Goal: Task Accomplishment & Management: Use online tool/utility

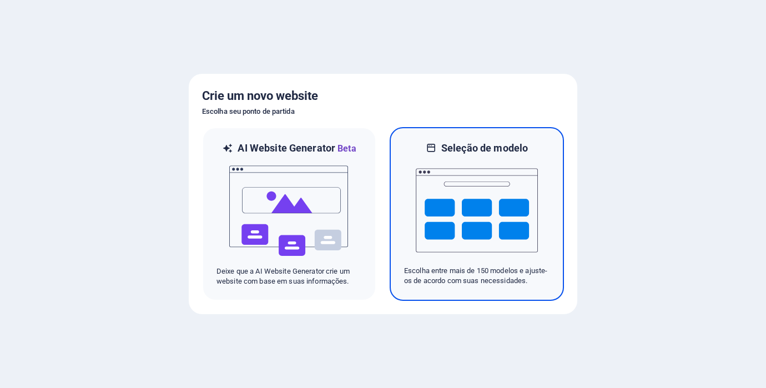
click at [493, 173] on img at bounding box center [477, 210] width 122 height 111
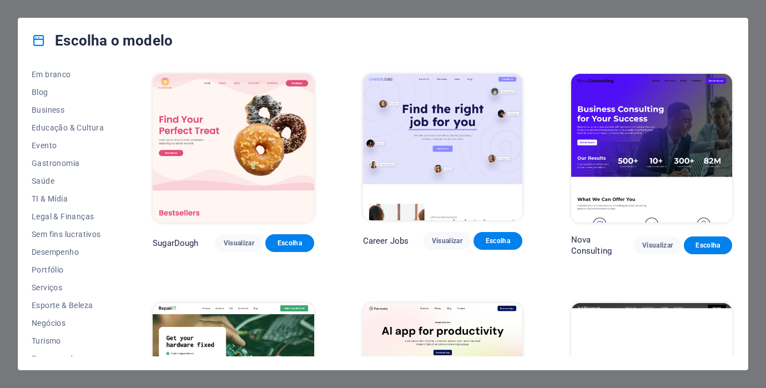
scroll to position [159, 0]
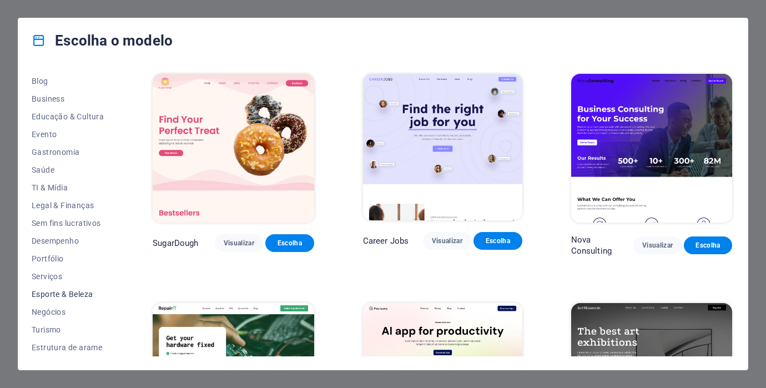
click at [65, 294] on span "Esporte & Beleza" at bounding box center [68, 294] width 72 height 9
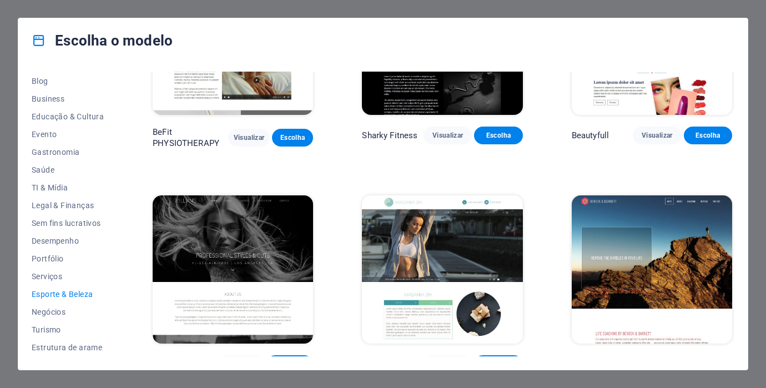
scroll to position [797, 0]
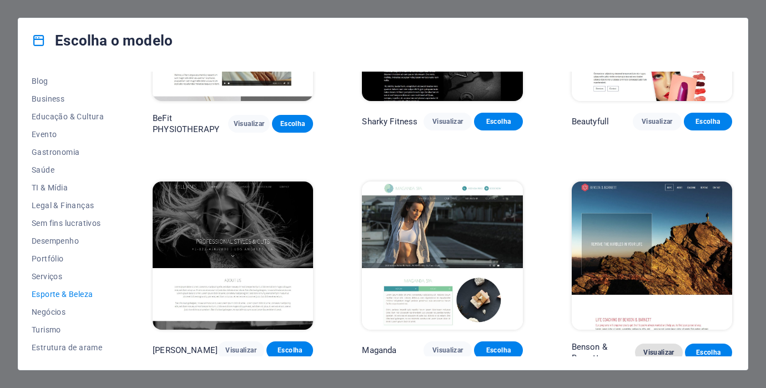
click at [647, 349] on span "Visualizar" at bounding box center [658, 352] width 29 height 9
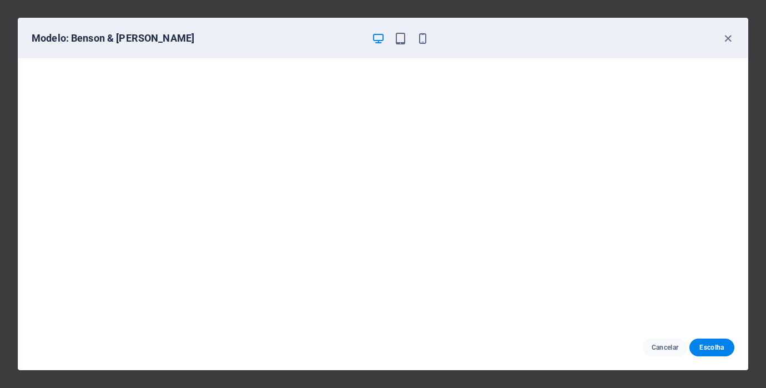
scroll to position [0, 0]
click at [728, 37] on icon "button" at bounding box center [728, 38] width 13 height 13
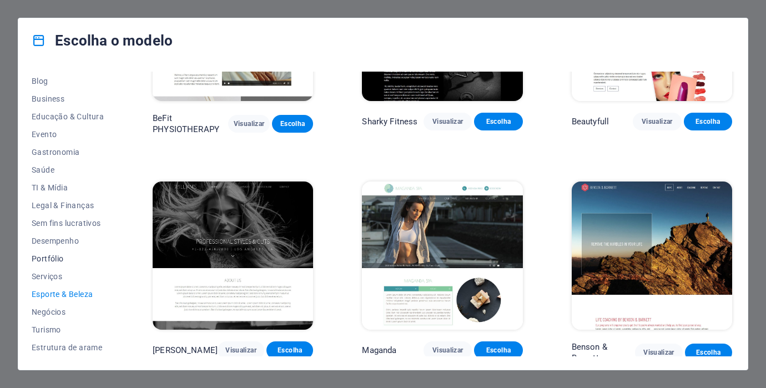
click at [52, 258] on span "Portfólio" at bounding box center [68, 258] width 72 height 9
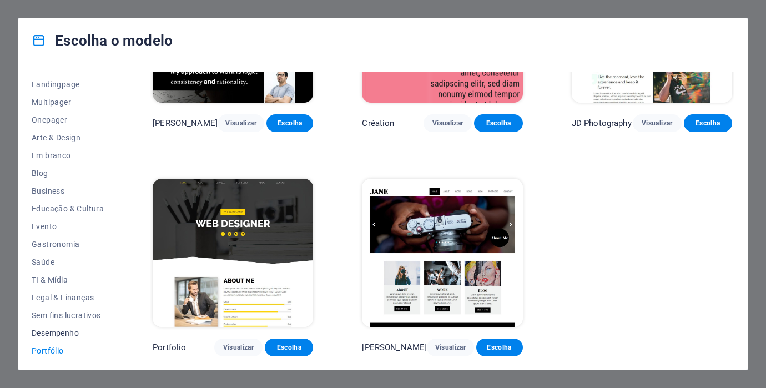
scroll to position [61, 0]
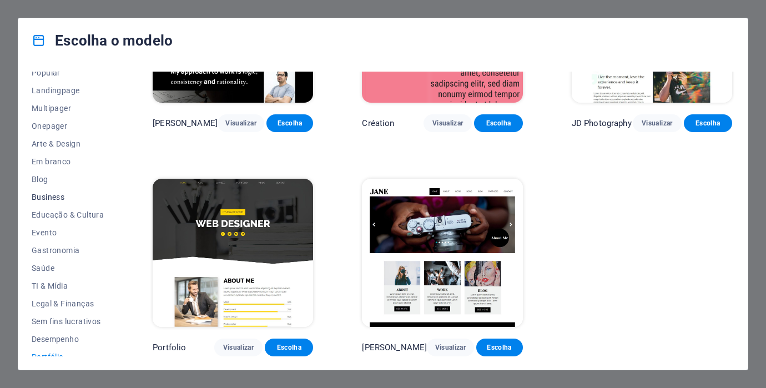
click at [47, 198] on span "Business" at bounding box center [68, 197] width 72 height 9
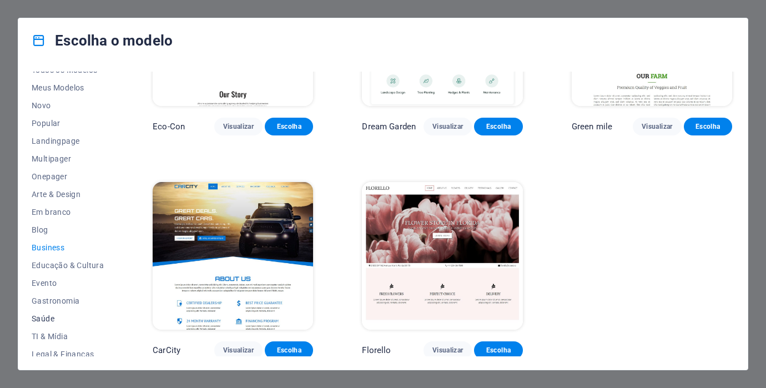
scroll to position [0, 0]
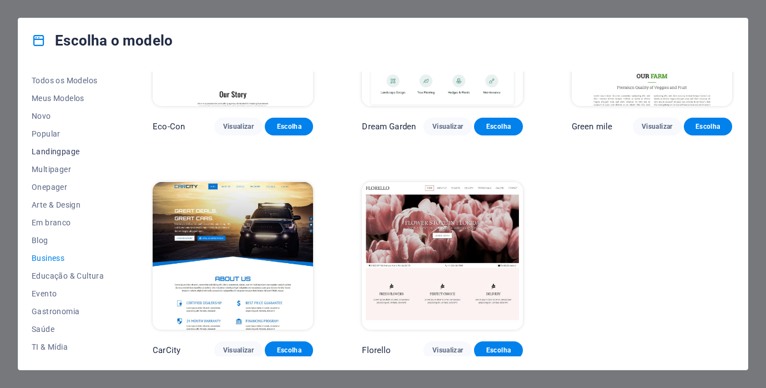
click at [57, 149] on span "Landingpage" at bounding box center [68, 151] width 72 height 9
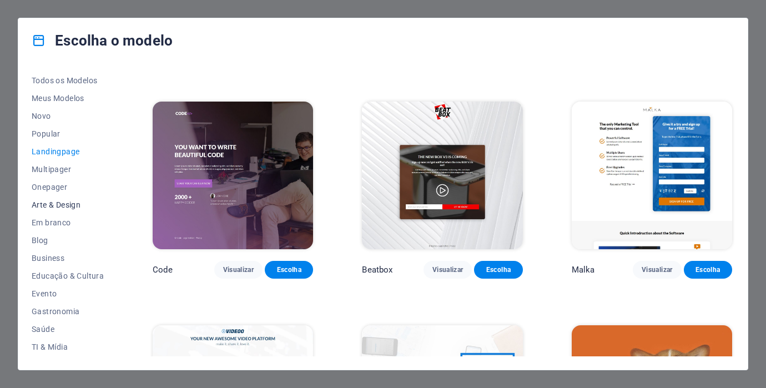
scroll to position [191, 0]
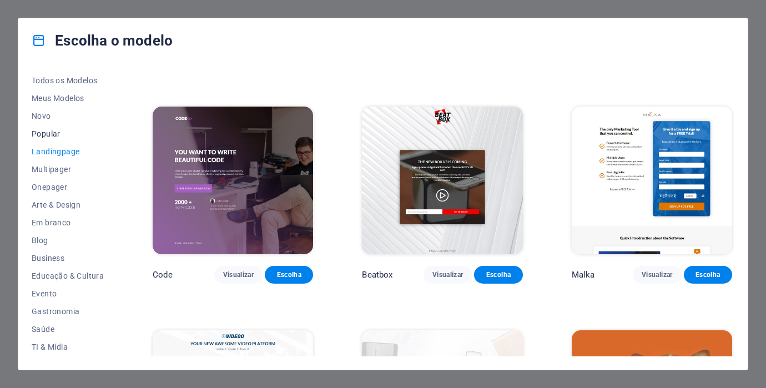
click at [41, 138] on span "Popular" at bounding box center [68, 133] width 72 height 9
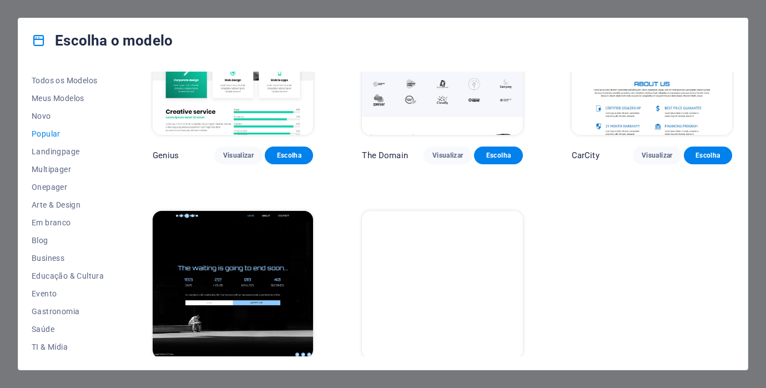
scroll to position [1011, 0]
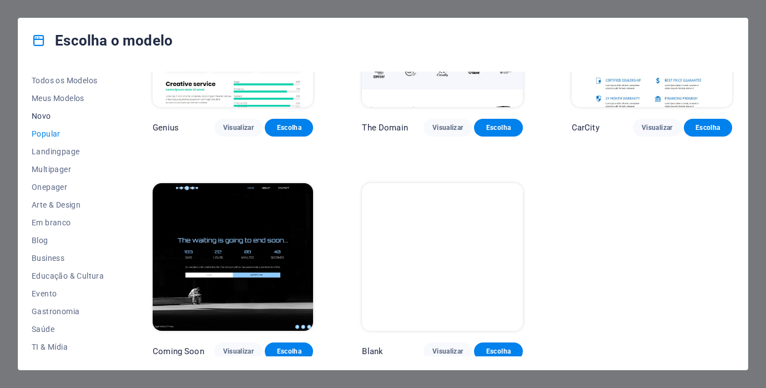
click at [48, 119] on span "Novo" at bounding box center [68, 116] width 72 height 9
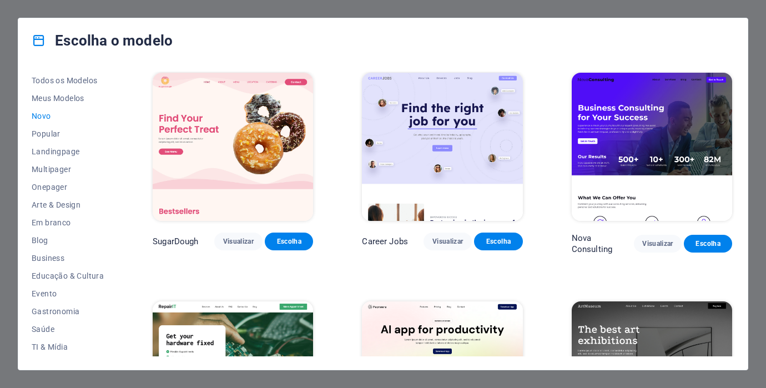
scroll to position [0, 0]
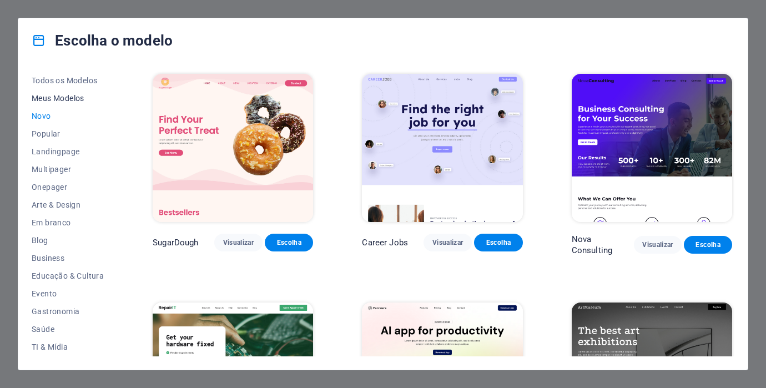
click at [65, 97] on span "Meus Modelos" at bounding box center [68, 98] width 72 height 9
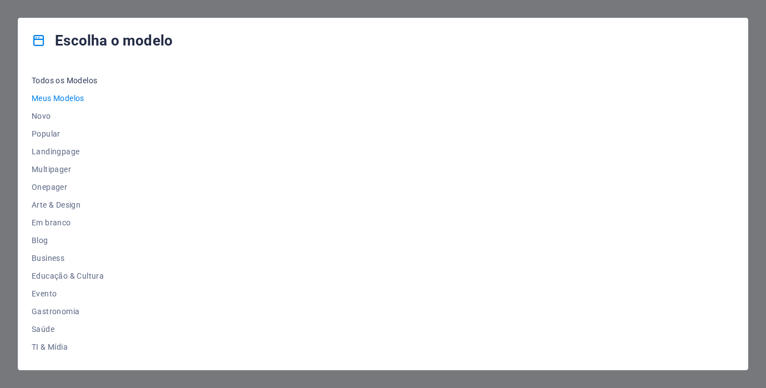
click at [65, 80] on span "Todos os Modelos" at bounding box center [68, 80] width 72 height 9
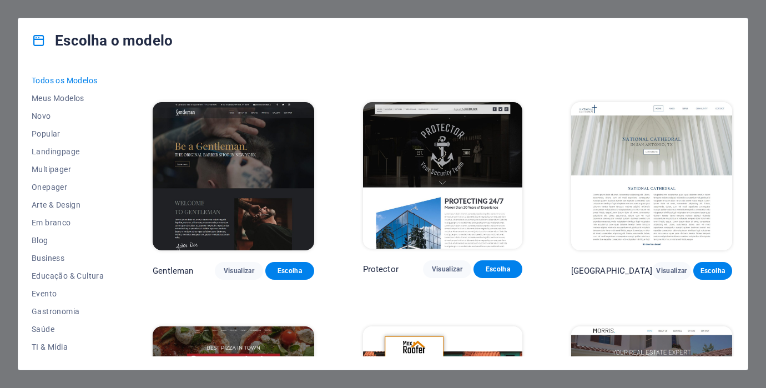
scroll to position [4477, 0]
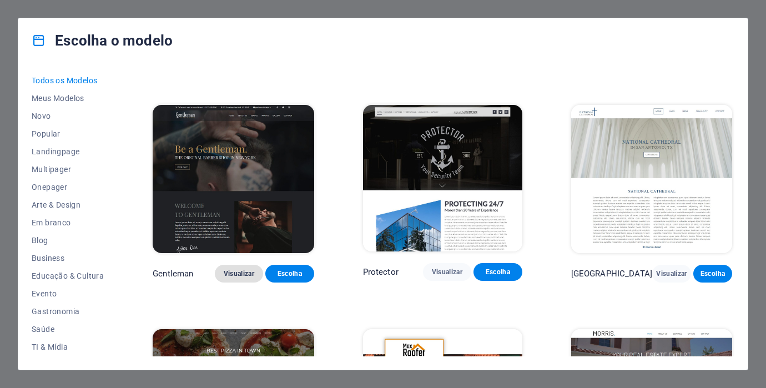
click at [235, 265] on button "Visualizar" at bounding box center [239, 274] width 48 height 18
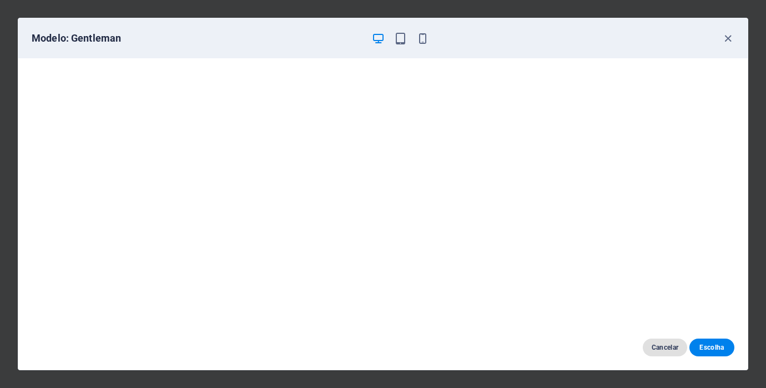
click at [662, 347] on span "Cancelar" at bounding box center [665, 347] width 27 height 9
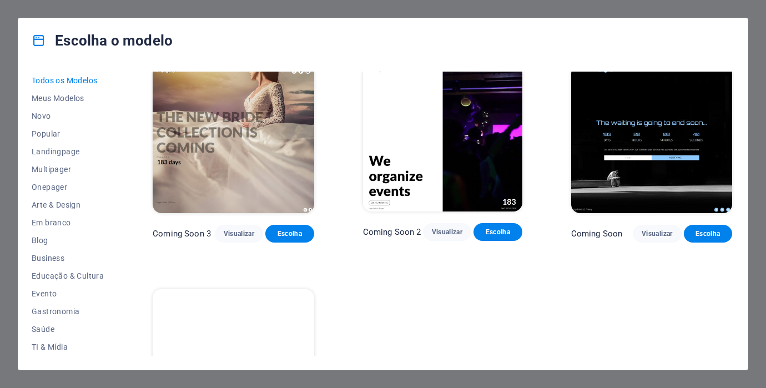
scroll to position [12155, 0]
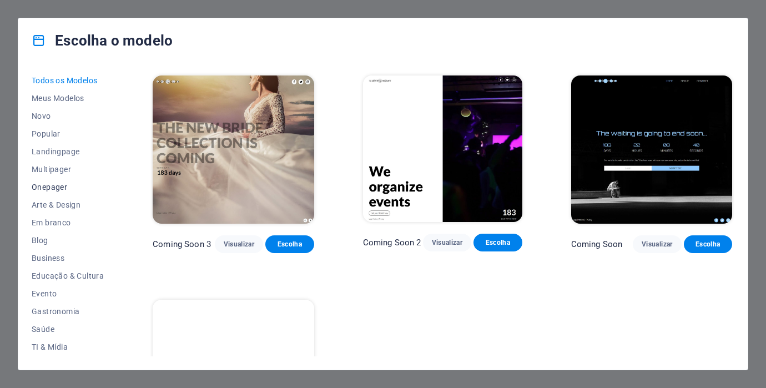
click at [42, 189] on span "Onepager" at bounding box center [68, 187] width 72 height 9
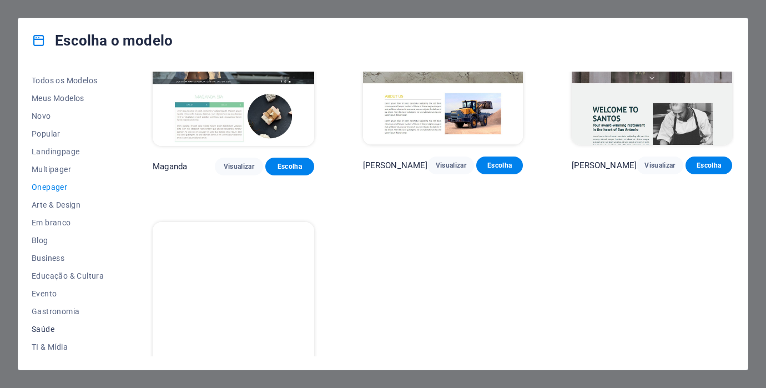
scroll to position [159, 0]
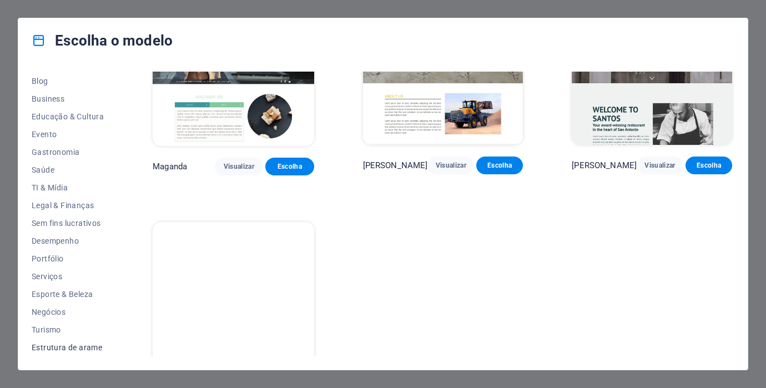
click at [75, 344] on span "Estrutura de arame" at bounding box center [68, 347] width 72 height 9
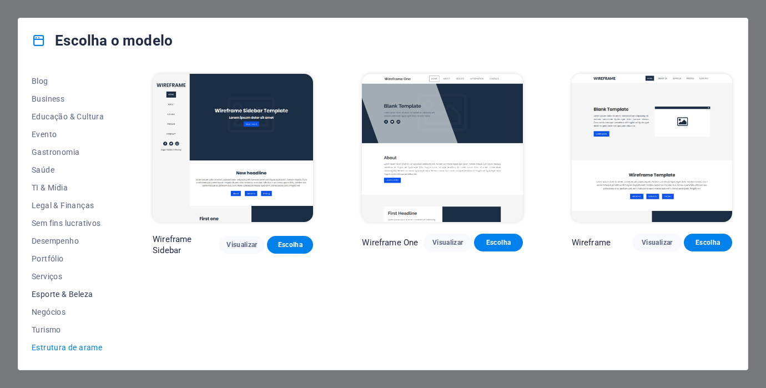
click at [79, 296] on span "Esporte & Beleza" at bounding box center [68, 294] width 72 height 9
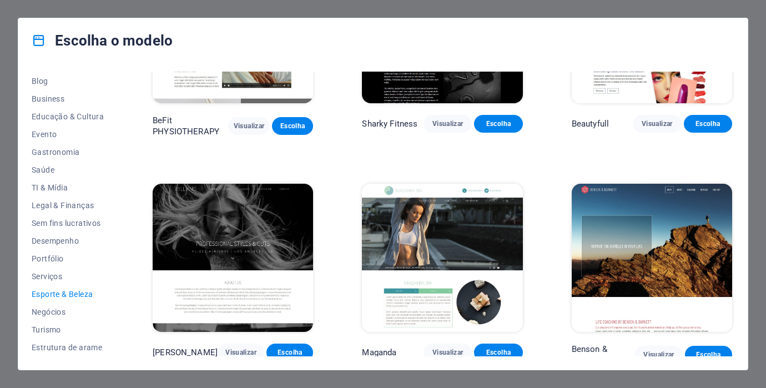
scroll to position [797, 0]
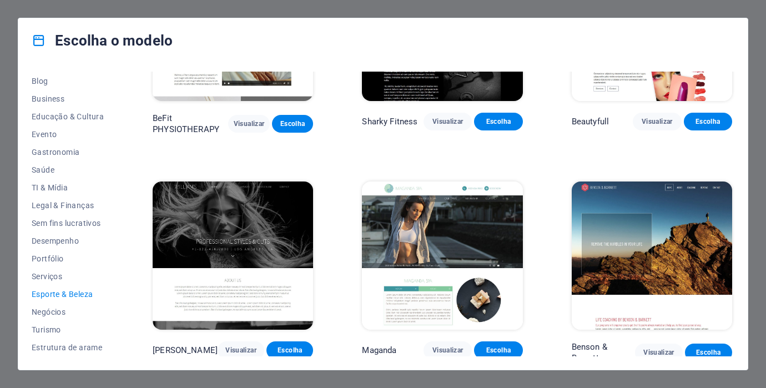
click at [649, 259] on img at bounding box center [652, 255] width 160 height 148
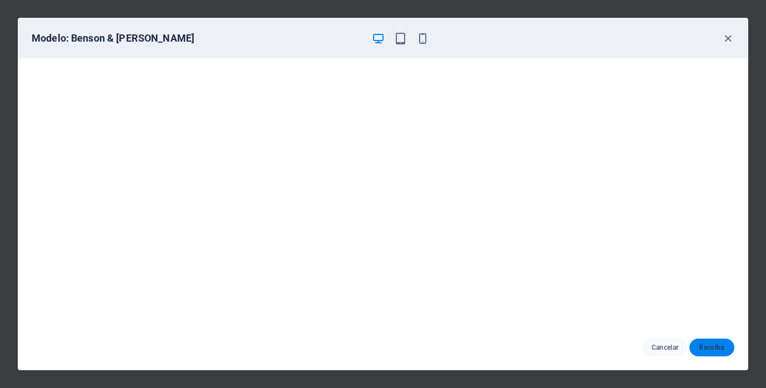
click at [704, 349] on span "Escolha" at bounding box center [711, 347] width 27 height 9
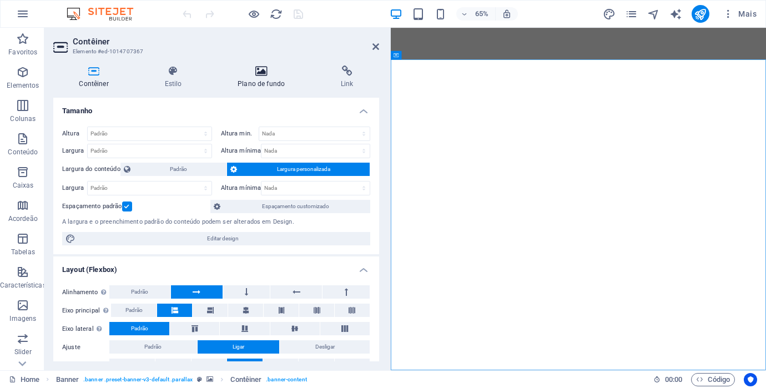
click at [259, 81] on h4 "Plano de fundo" at bounding box center [263, 76] width 103 height 23
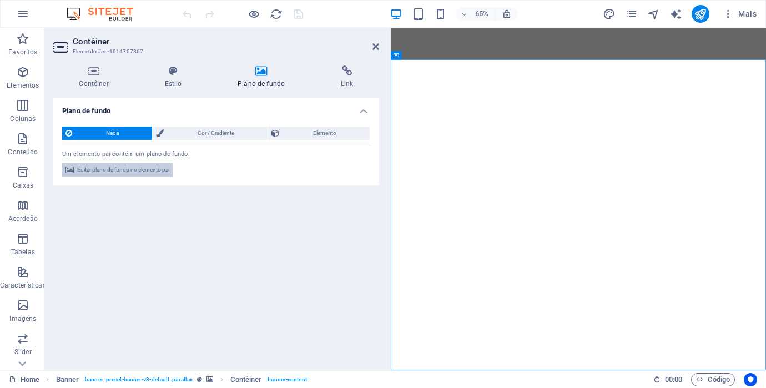
click at [133, 174] on span "Editar plano de fundo no elemento pai" at bounding box center [123, 169] width 92 height 13
select select "ms"
select select "s"
select select "progressive"
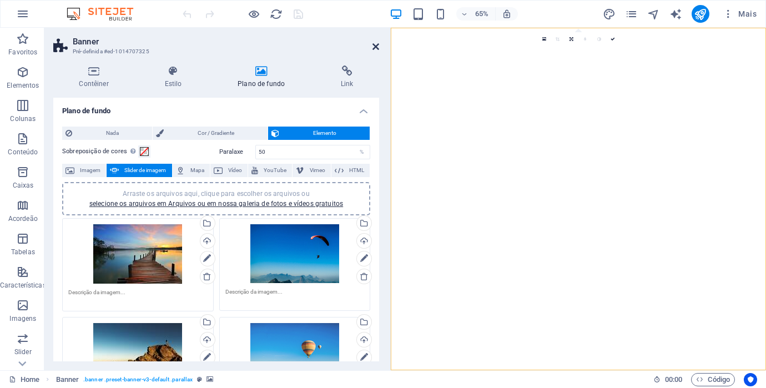
drag, startPoint x: 374, startPoint y: 47, endPoint x: 327, endPoint y: 22, distance: 52.9
click at [374, 47] on icon at bounding box center [375, 46] width 7 height 9
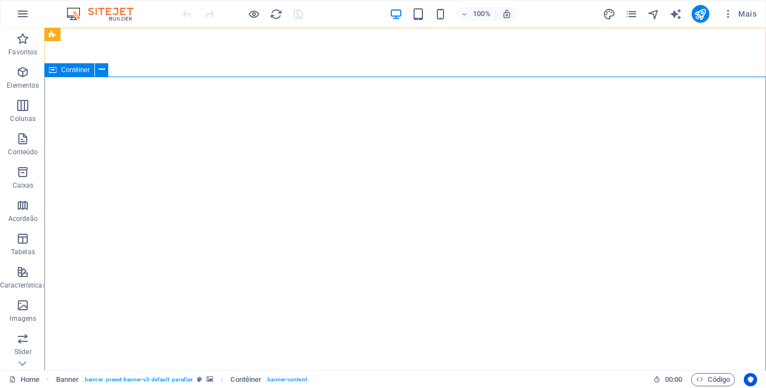
click at [60, 70] on div "Contêiner" at bounding box center [69, 69] width 50 height 13
click at [102, 72] on icon at bounding box center [102, 70] width 6 height 12
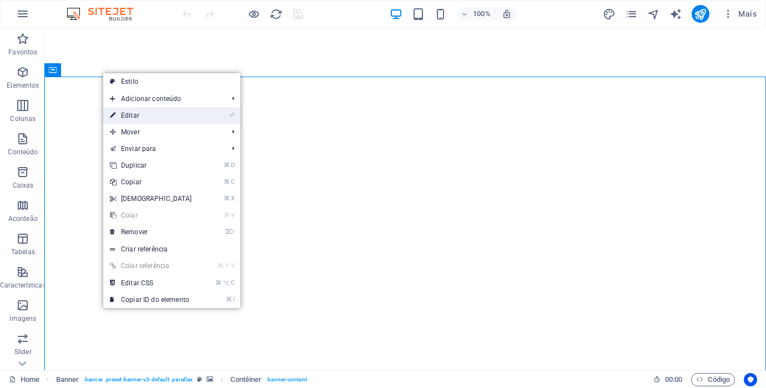
click at [129, 113] on link "⏎ Editar" at bounding box center [150, 115] width 95 height 17
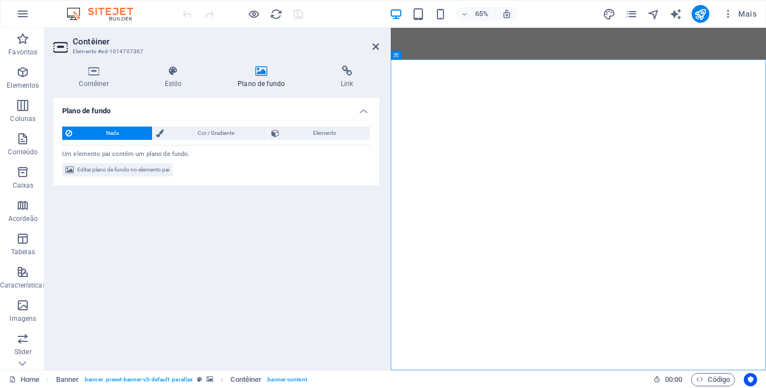
click at [253, 89] on div "Contêiner Estilo Plano de fundo Link Tamanho Altura Padrão px rem % vh vw Altur…" at bounding box center [216, 213] width 326 height 296
click at [258, 78] on h4 "Plano de fundo" at bounding box center [263, 76] width 103 height 23
click at [256, 84] on h4 "Plano de fundo" at bounding box center [263, 76] width 103 height 23
click at [260, 84] on h4 "Plano de fundo" at bounding box center [263, 76] width 103 height 23
click at [122, 171] on span "Editar plano de fundo no elemento pai" at bounding box center [123, 169] width 92 height 13
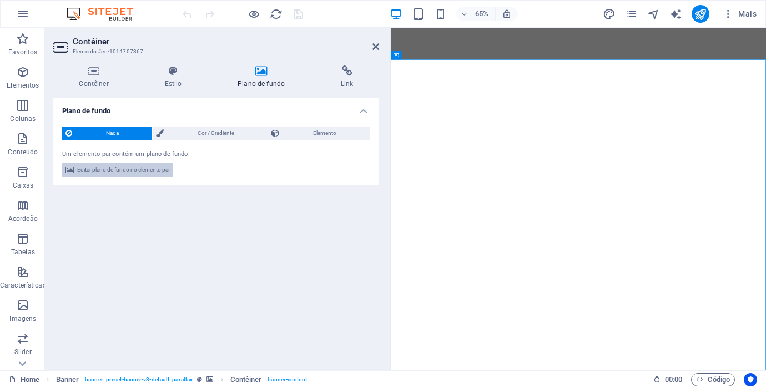
select select "ms"
select select "s"
select select "progressive"
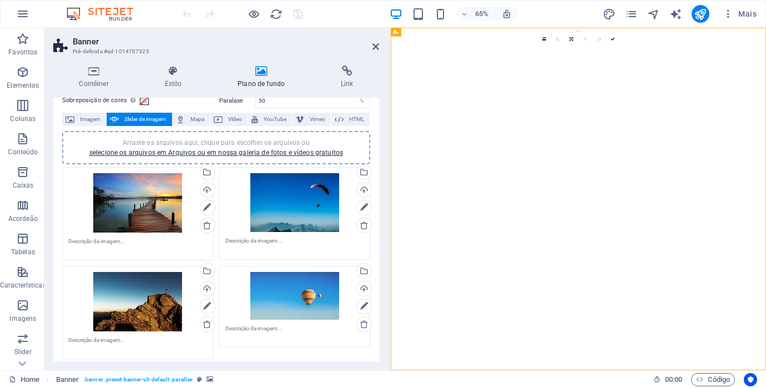
scroll to position [61, 0]
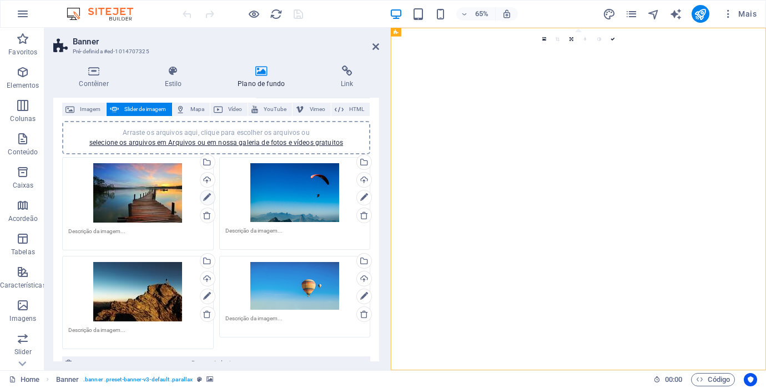
click at [204, 200] on icon at bounding box center [207, 197] width 8 height 13
click at [204, 181] on div "Upload" at bounding box center [206, 181] width 17 height 17
click at [206, 177] on div "Upload" at bounding box center [206, 181] width 17 height 17
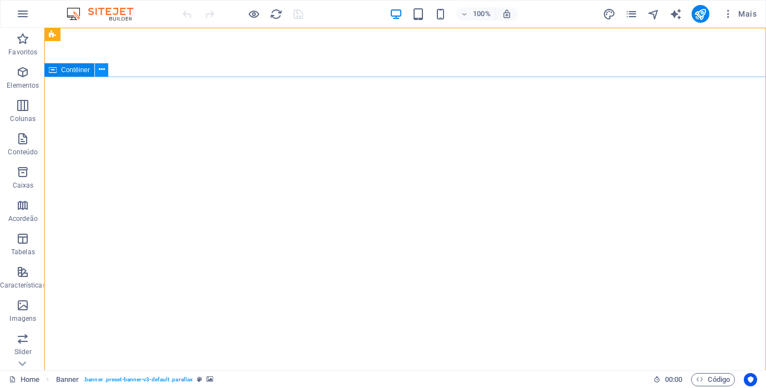
click at [100, 70] on icon at bounding box center [102, 70] width 6 height 12
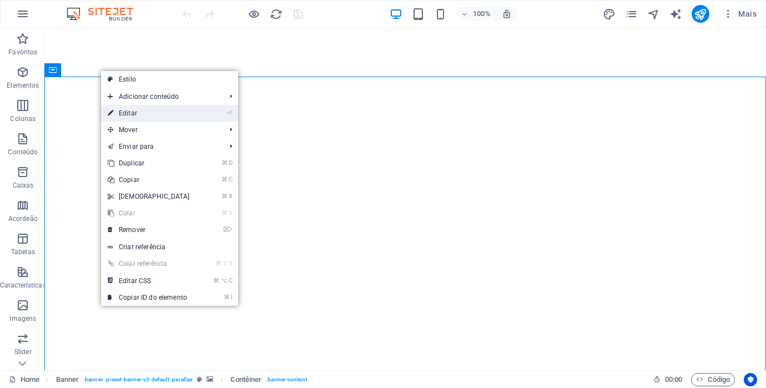
click at [181, 112] on link "⏎ Editar" at bounding box center [148, 113] width 95 height 17
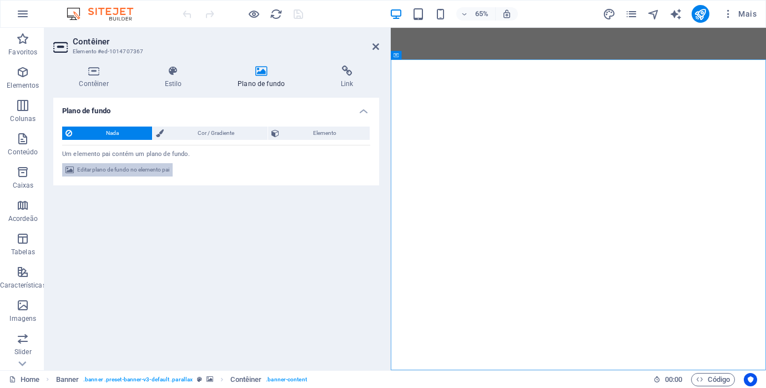
click at [123, 170] on span "Editar plano de fundo no elemento pai" at bounding box center [123, 169] width 92 height 13
select select "ms"
select select "s"
select select "progressive"
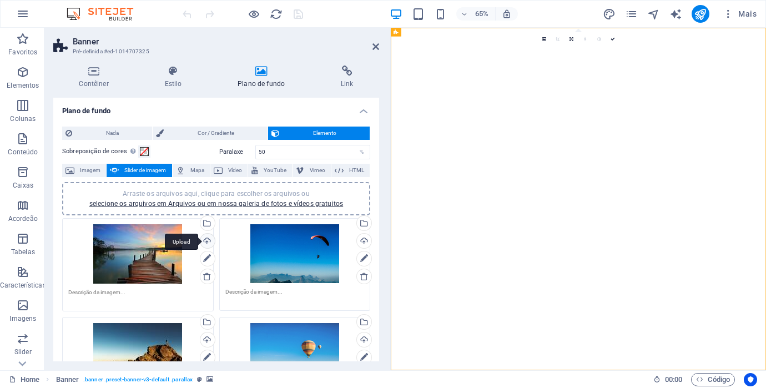
click at [206, 243] on div "Upload" at bounding box center [206, 242] width 17 height 17
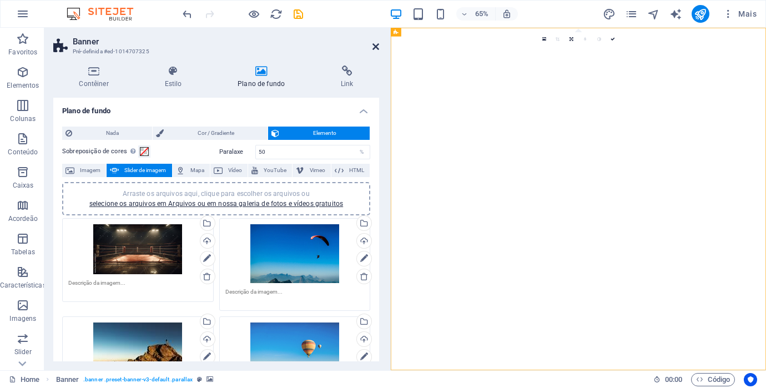
click at [372, 47] on icon at bounding box center [375, 46] width 7 height 9
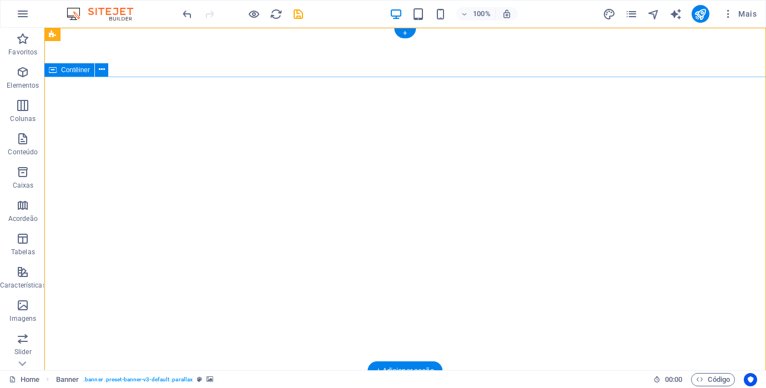
scroll to position [6, 0]
